Goal: Task Accomplishment & Management: Manage account settings

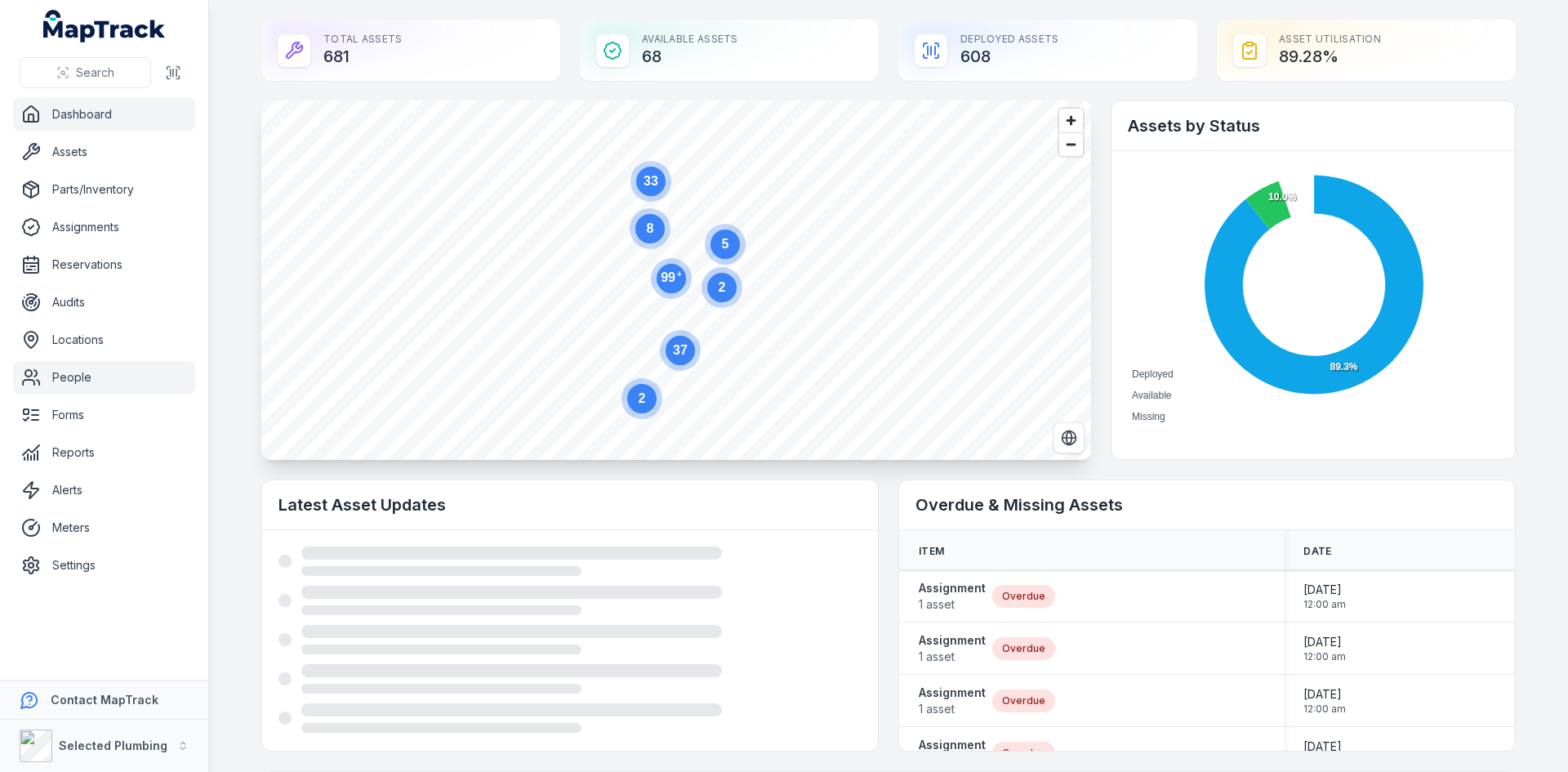
click at [58, 372] on link "People" at bounding box center [104, 378] width 182 height 33
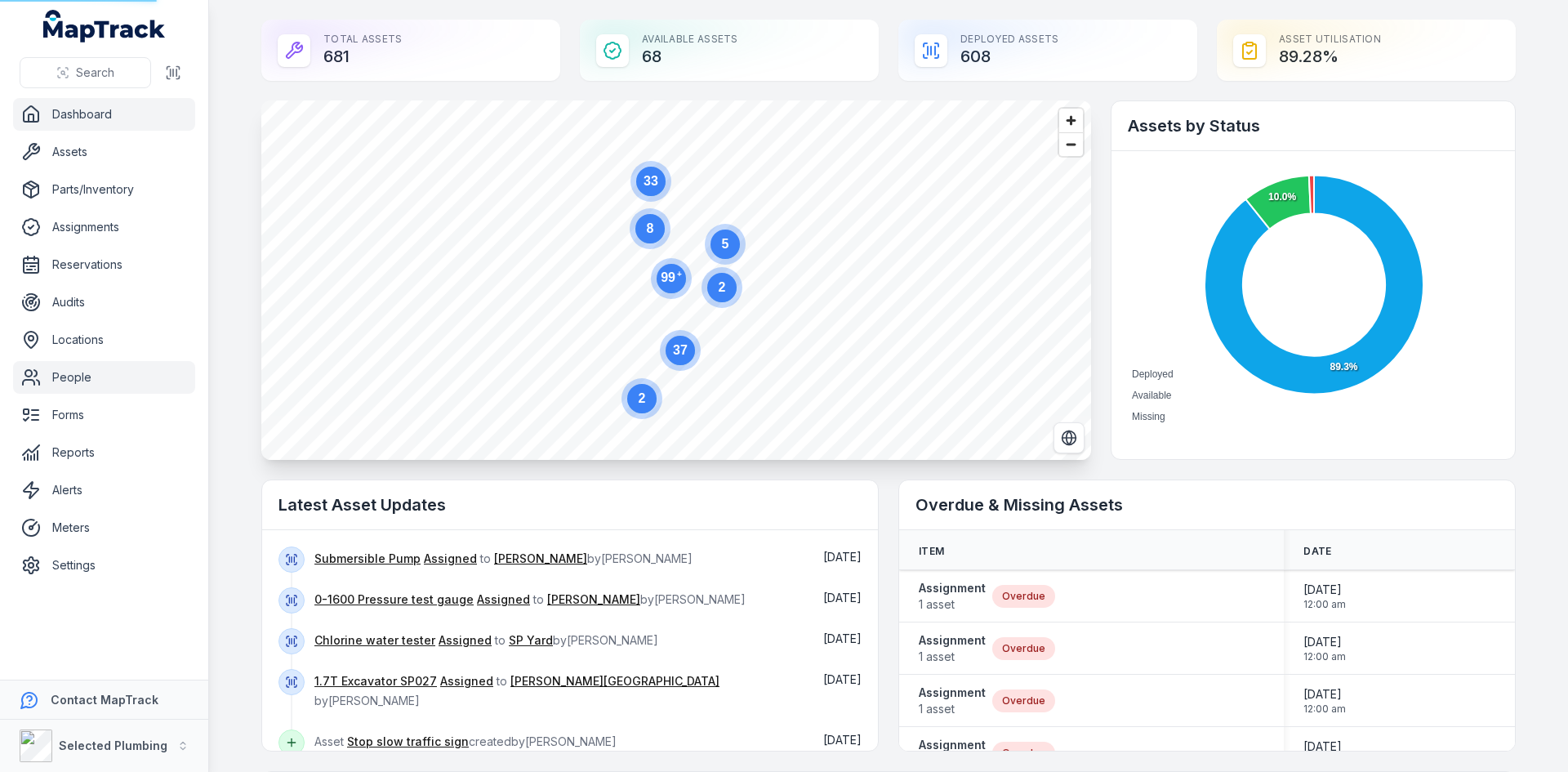
click at [70, 384] on link "People" at bounding box center [104, 378] width 182 height 33
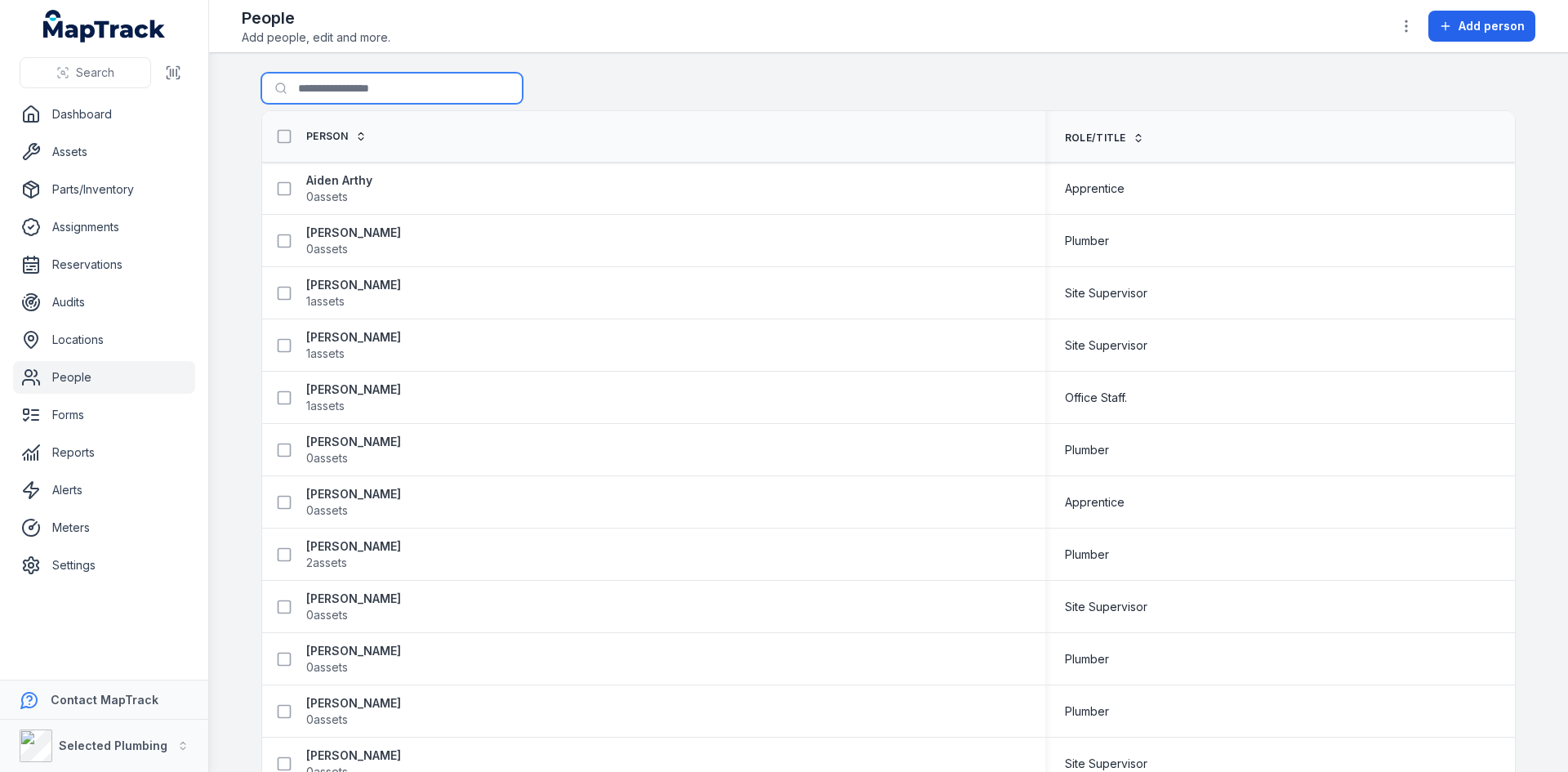
click at [334, 92] on input "Search for people" at bounding box center [392, 89] width 261 height 31
type input "*****"
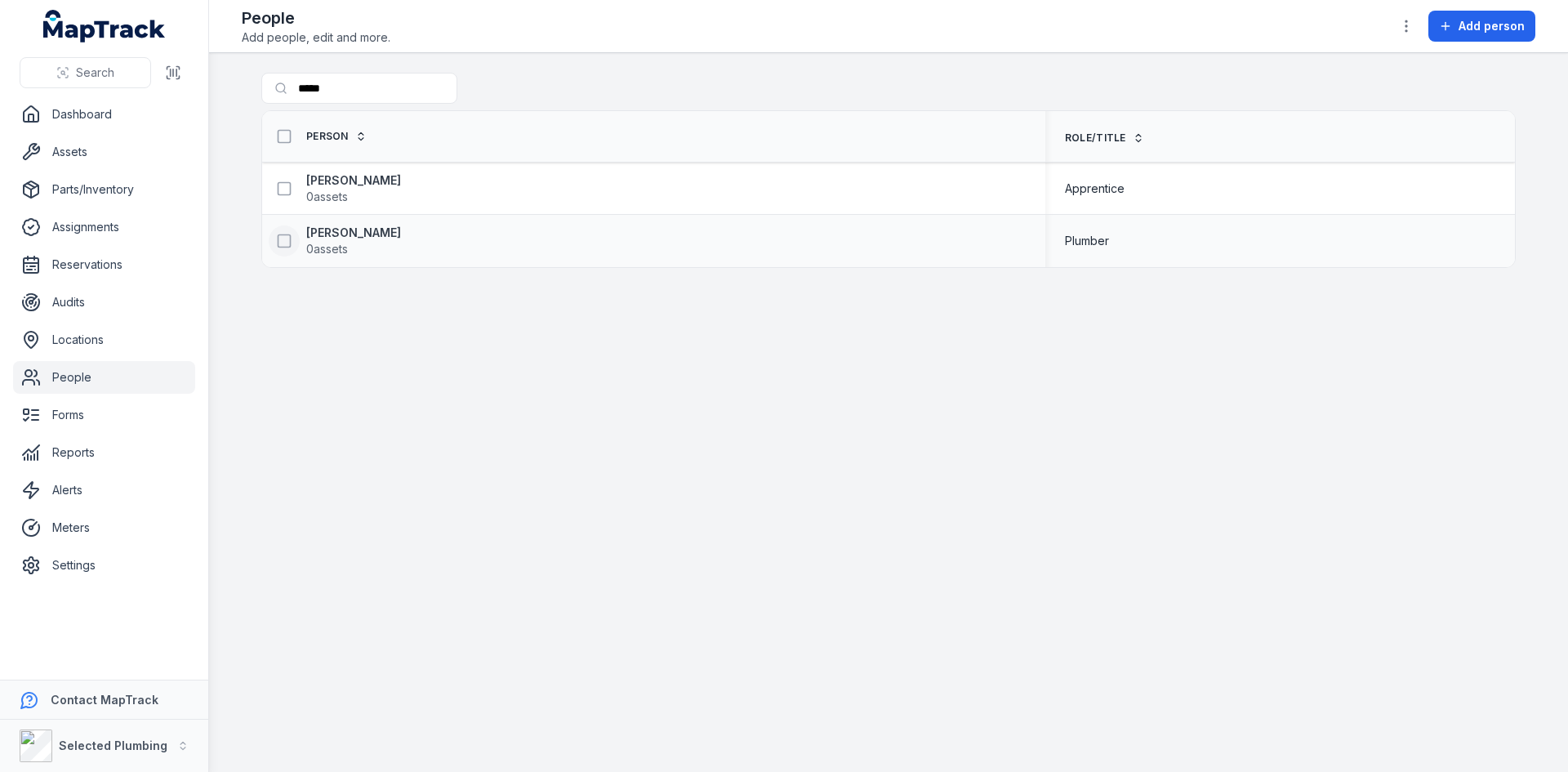
click at [280, 239] on icon at bounding box center [284, 241] width 16 height 16
click at [957, 728] on icon "button" at bounding box center [959, 733] width 16 height 16
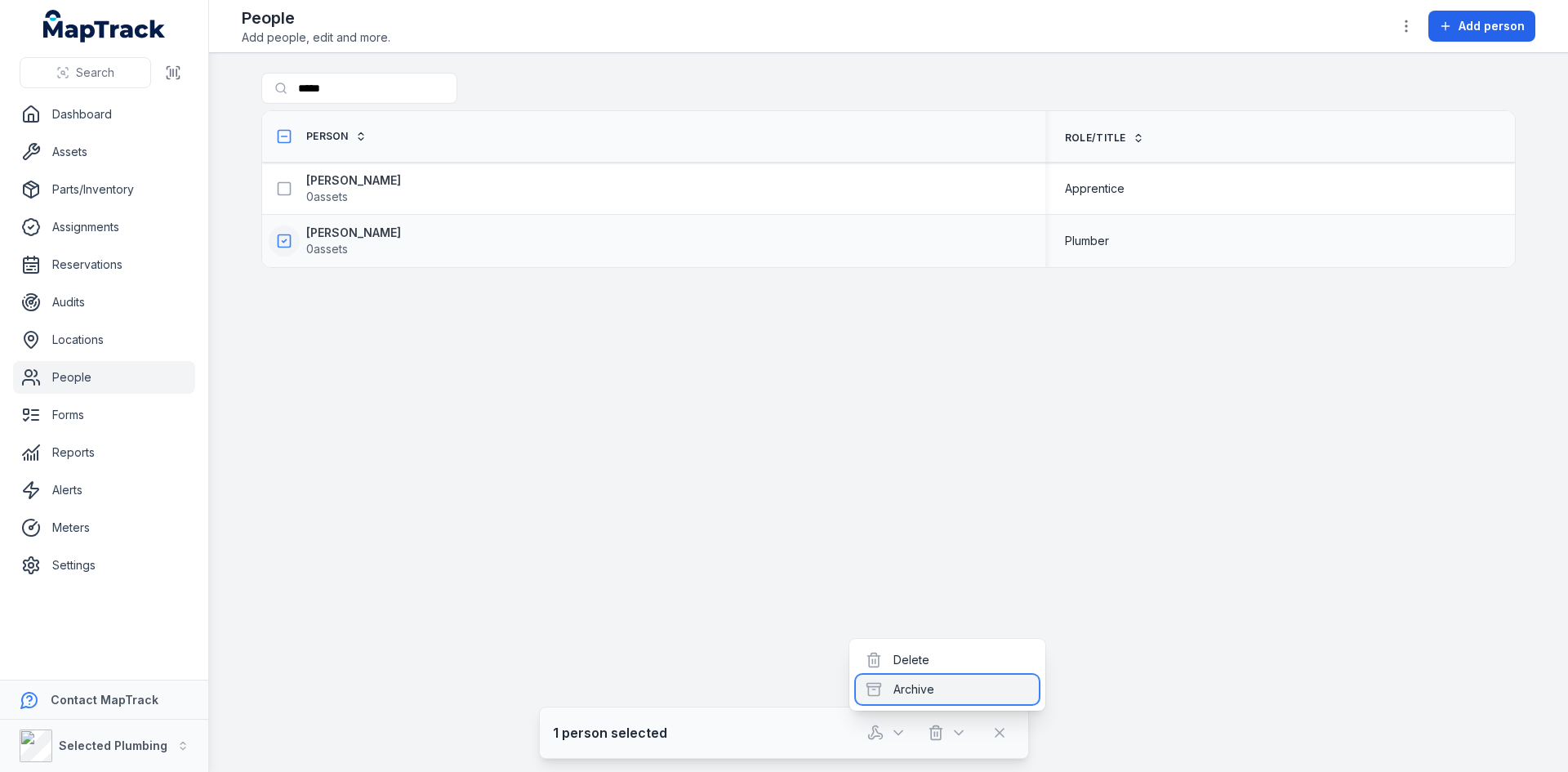
click at [918, 688] on div "Archive" at bounding box center [947, 690] width 183 height 30
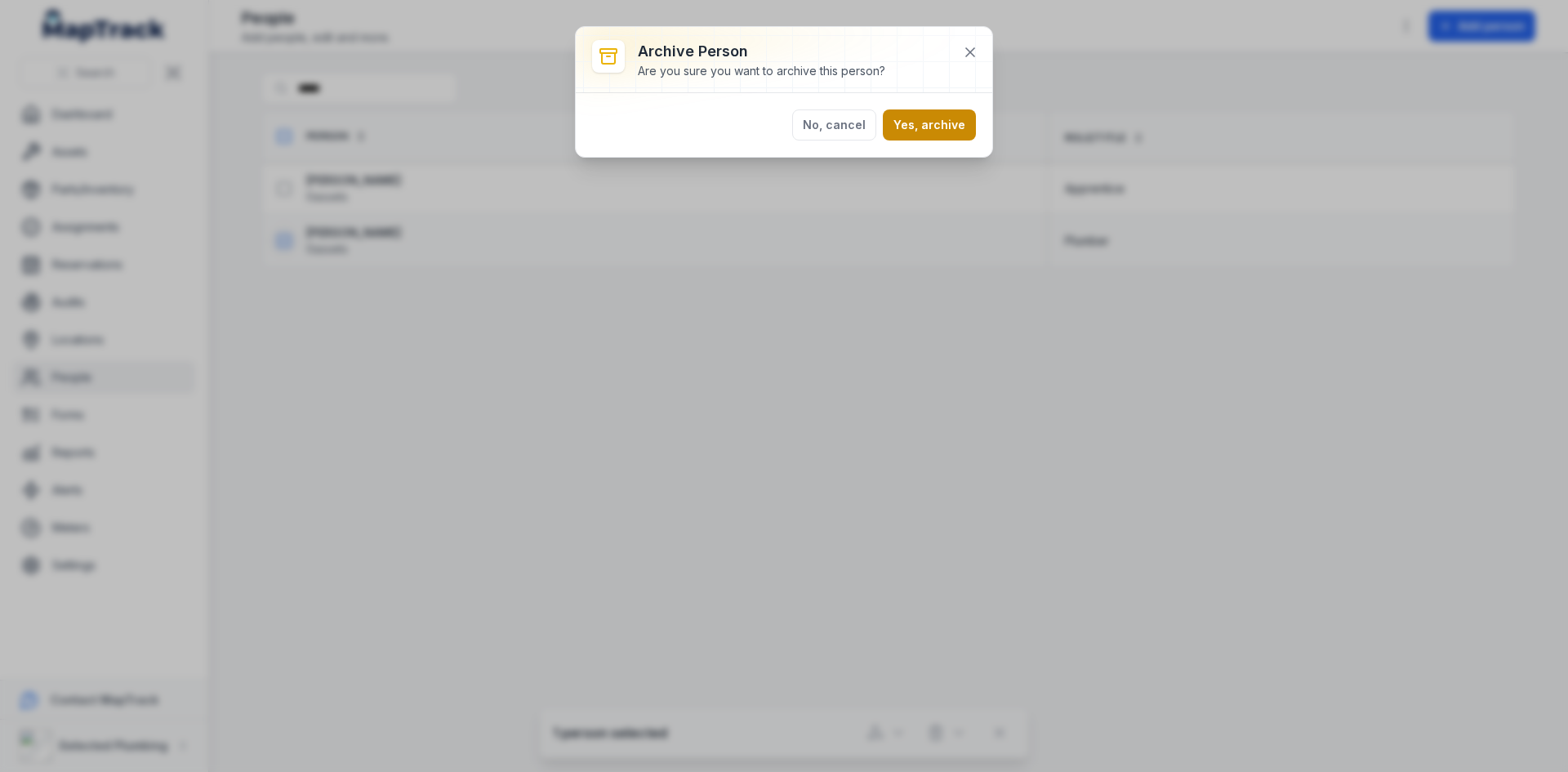
click at [964, 124] on button "Yes, archive" at bounding box center [930, 125] width 93 height 31
